Goal: Communication & Community: Answer question/provide support

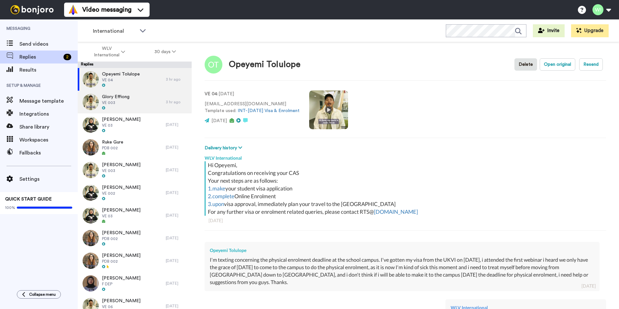
scroll to position [91, 0]
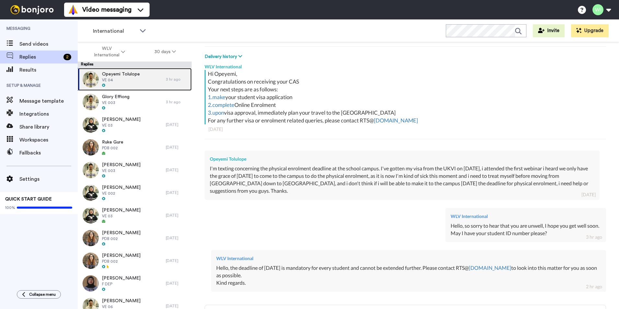
click at [137, 76] on span "Opeyemi Tolulope" at bounding box center [121, 74] width 38 height 6
type textarea "x"
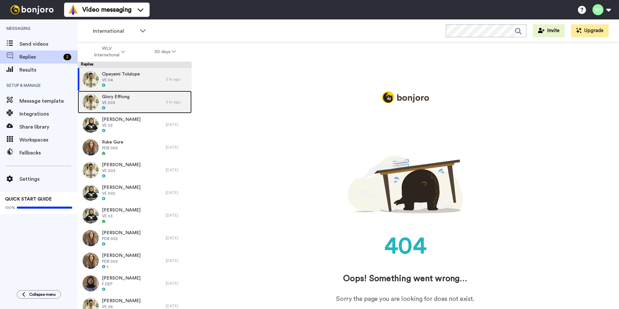
click at [138, 100] on div "Glory Effiong VE 003" at bounding box center [122, 102] width 88 height 23
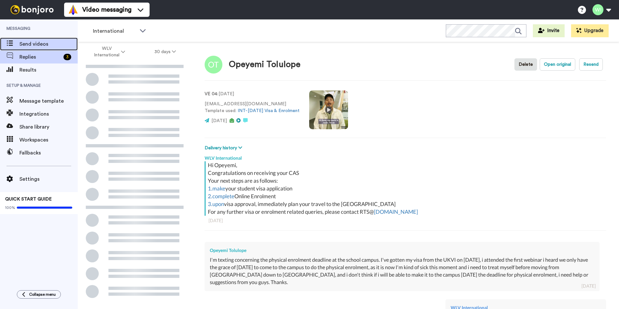
click at [59, 46] on span "Send videos" at bounding box center [48, 44] width 58 height 8
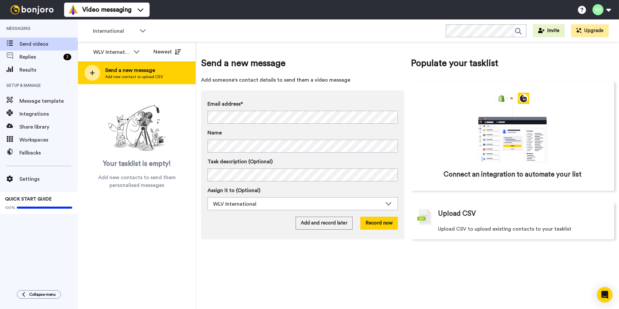
click at [125, 76] on span "Add new contact or upload CSV" at bounding box center [134, 76] width 58 height 5
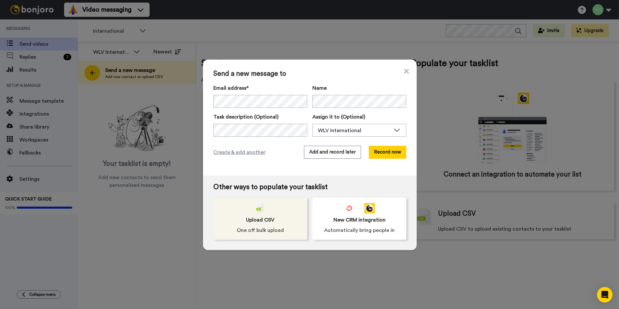
click at [288, 205] on div "Upload CSV One off bulk upload" at bounding box center [260, 219] width 94 height 42
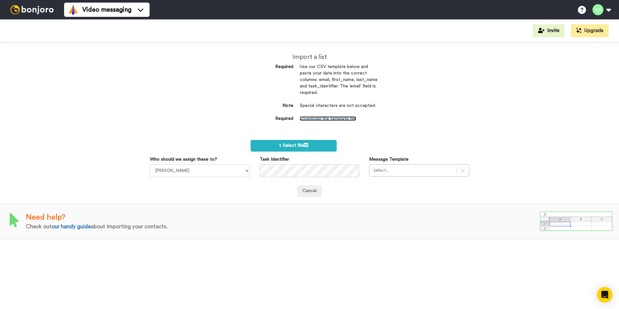
click at [326, 120] on link "Download the template file" at bounding box center [328, 118] width 56 height 5
drag, startPoint x: 228, startPoint y: 167, endPoint x: 226, endPoint y: 172, distance: 4.9
click at [228, 167] on select "Laura Wright Amarjit Duggal WLV Academic (FSE) Divandra Birla Bolutife Ademokoy…" at bounding box center [200, 170] width 100 height 13
select select "d575366b-34de-4d4d-ba6c-d2d11e507584"
click at [150, 164] on select "Laura Wright Amarjit Duggal WLV Academic (FSE) Divandra Birla Bolutife Ademokoy…" at bounding box center [200, 170] width 100 height 13
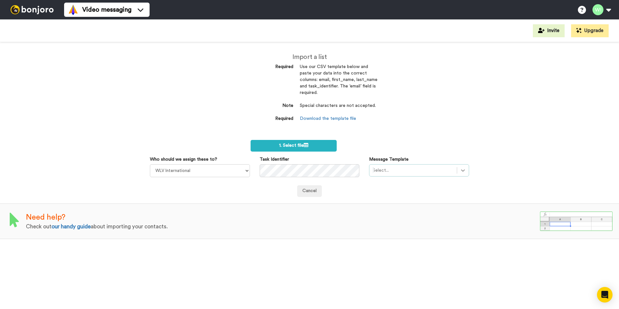
click at [465, 172] on div at bounding box center [463, 170] width 12 height 12
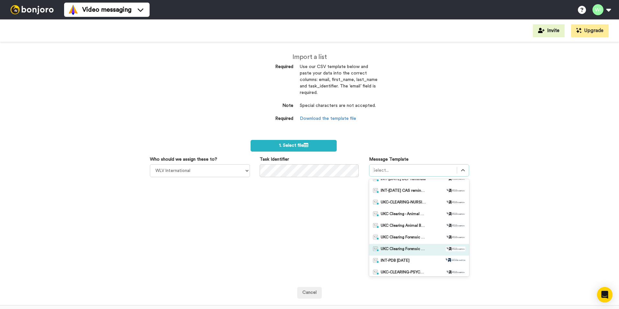
scroll to position [97, 0]
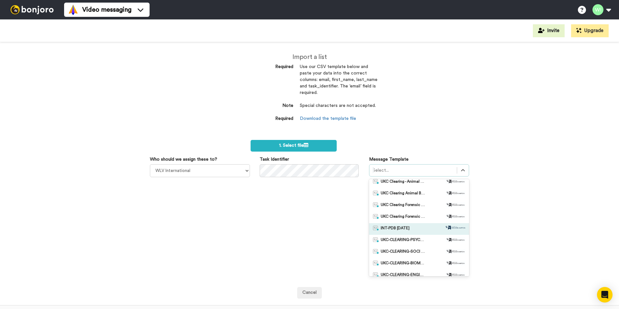
click at [404, 231] on span "INT-PDB [DATE]" at bounding box center [395, 229] width 29 height 6
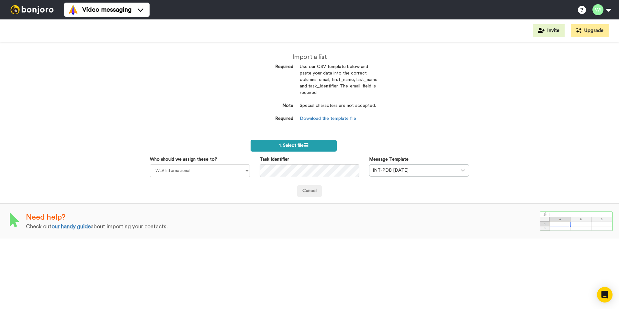
click at [323, 145] on label "1. Select file" at bounding box center [294, 146] width 86 height 12
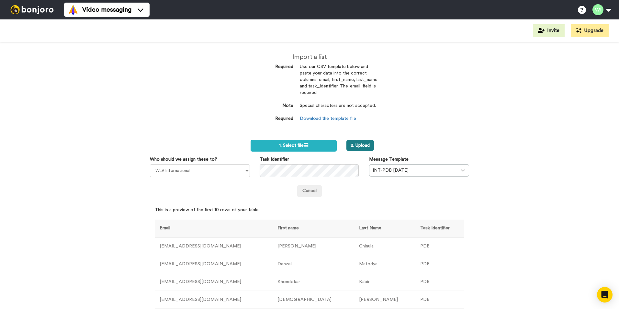
click at [351, 140] on button "2. Upload" at bounding box center [360, 145] width 28 height 11
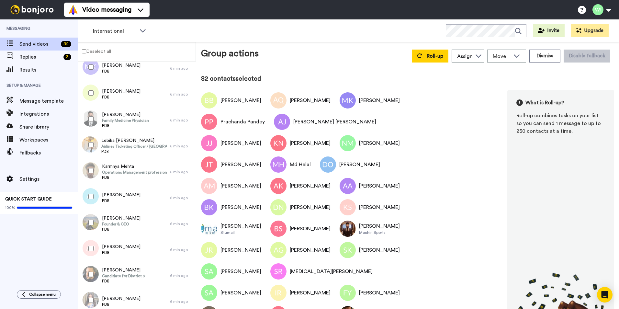
scroll to position [1883, 0]
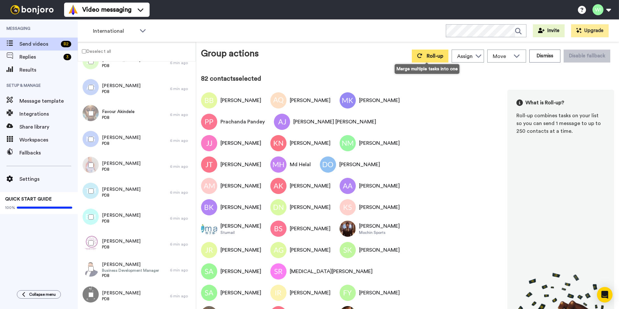
click at [436, 58] on span "Roll-up" at bounding box center [435, 55] width 17 height 5
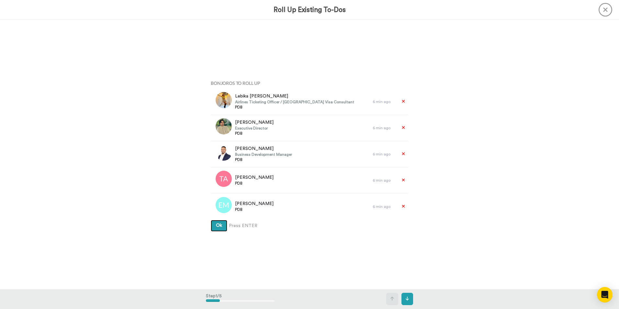
click at [221, 226] on button "Ok" at bounding box center [219, 226] width 17 height 12
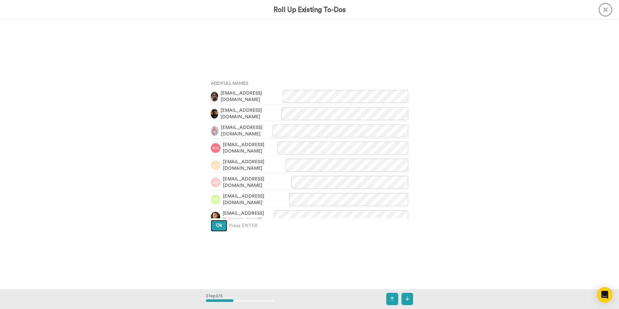
click at [221, 226] on button "Ok" at bounding box center [219, 226] width 17 height 12
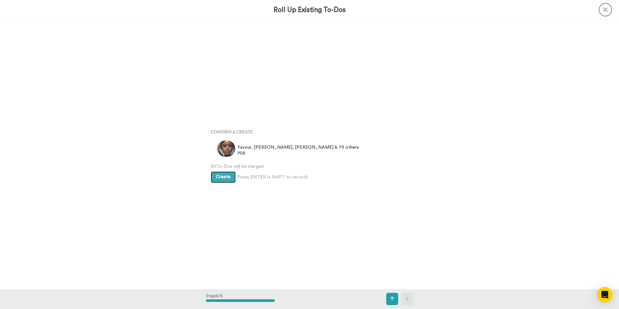
scroll to position [1077, 0]
click at [224, 175] on span "Create" at bounding box center [223, 177] width 15 height 5
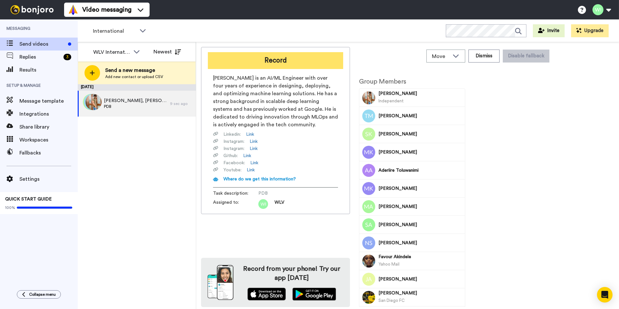
click at [272, 59] on button "Record" at bounding box center [275, 60] width 135 height 17
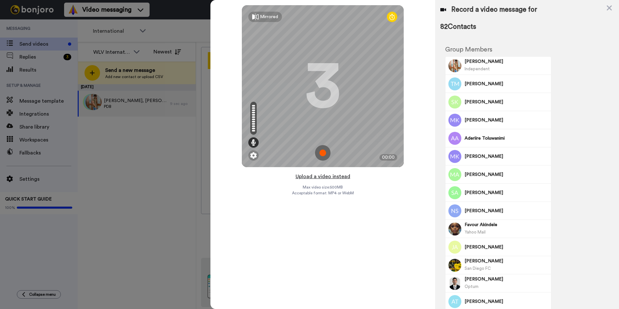
click at [332, 178] on button "Upload a video instead" at bounding box center [323, 176] width 59 height 8
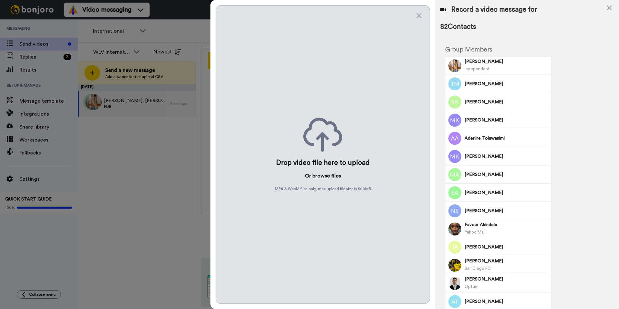
click at [326, 176] on button "browse" at bounding box center [320, 176] width 17 height 8
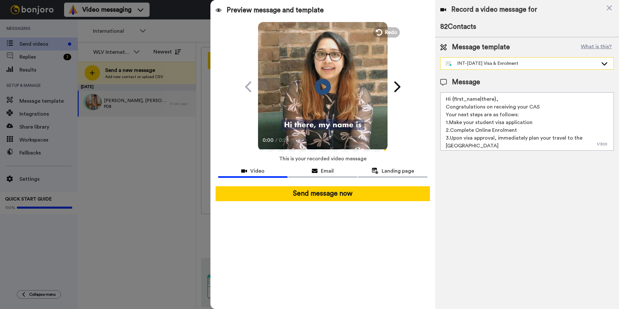
click at [584, 62] on div "INT-[DATE] Visa & Enrolment" at bounding box center [522, 63] width 152 height 6
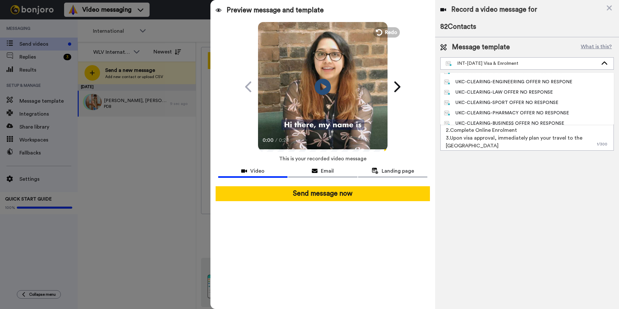
scroll to position [97, 0]
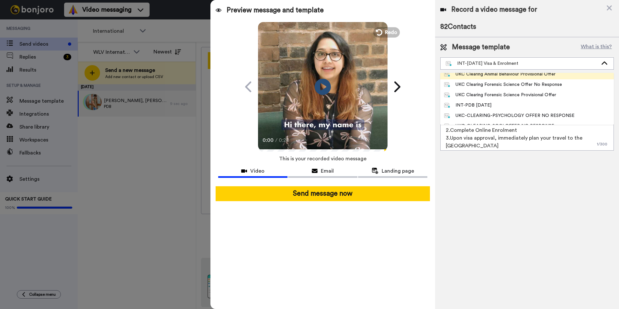
click at [508, 106] on li "INT-PDB Sept 2025" at bounding box center [527, 105] width 174 height 10
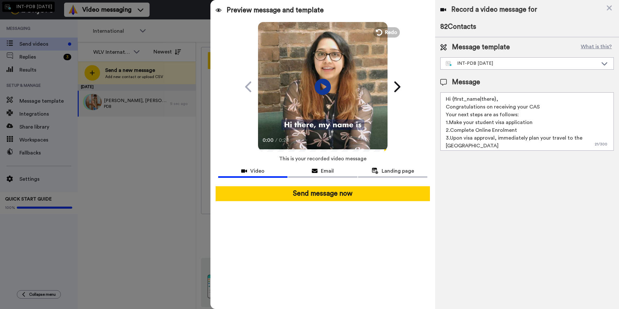
type textarea "Hello {first_name|there}, Congratulations on receiving your CAS letter. We are …"
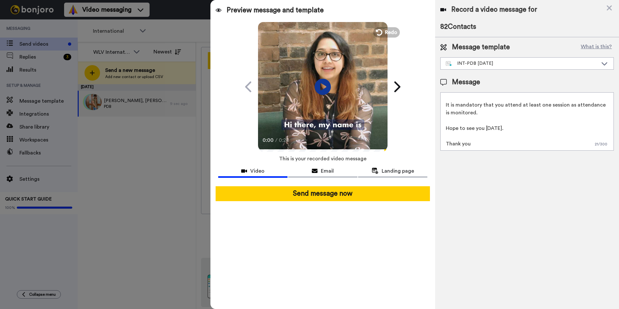
scroll to position [0, 0]
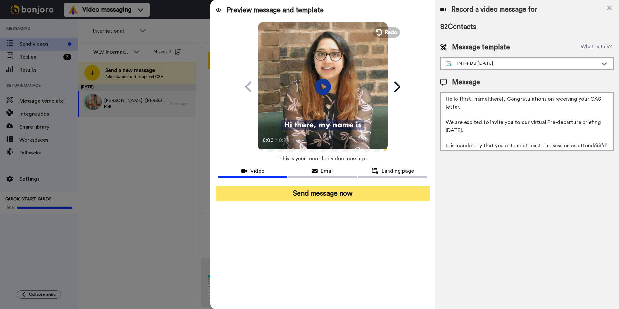
click at [379, 190] on button "Send message now" at bounding box center [323, 193] width 214 height 15
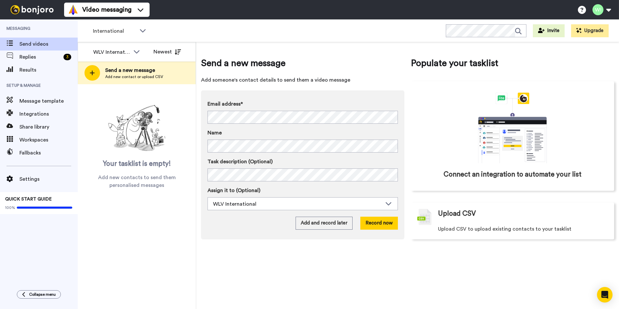
click at [60, 52] on div "Replies 3" at bounding box center [39, 57] width 78 height 13
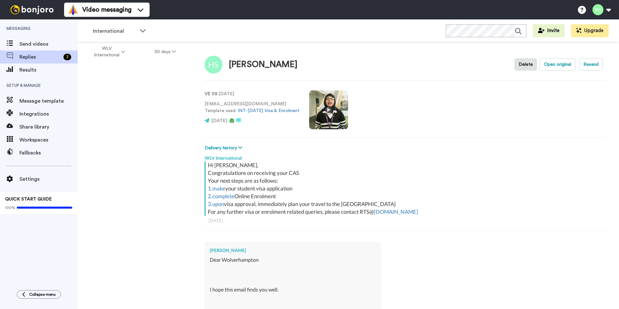
type textarea "x"
